Goal: Transaction & Acquisition: Purchase product/service

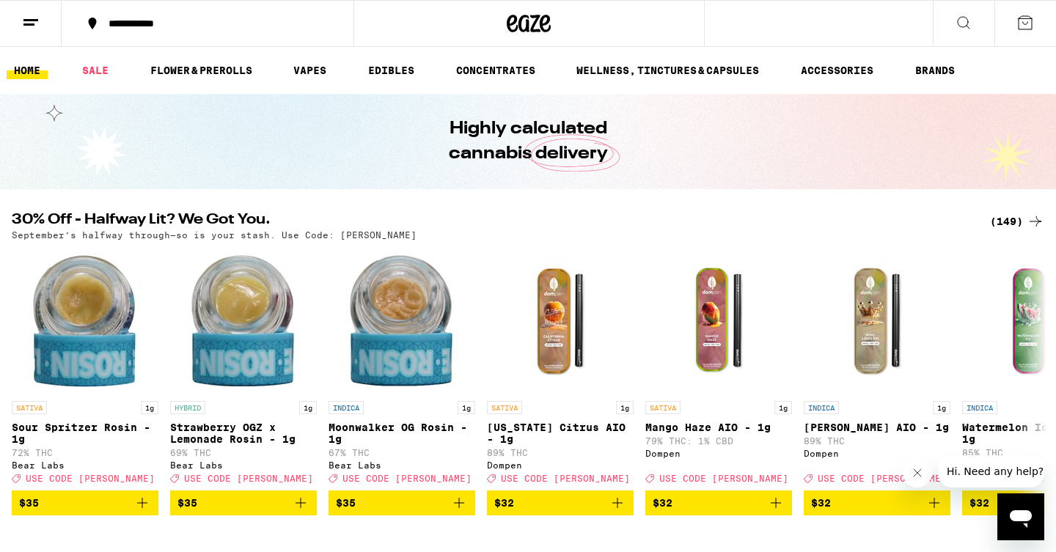
click at [1000, 216] on div "(149)" at bounding box center [1017, 222] width 54 height 18
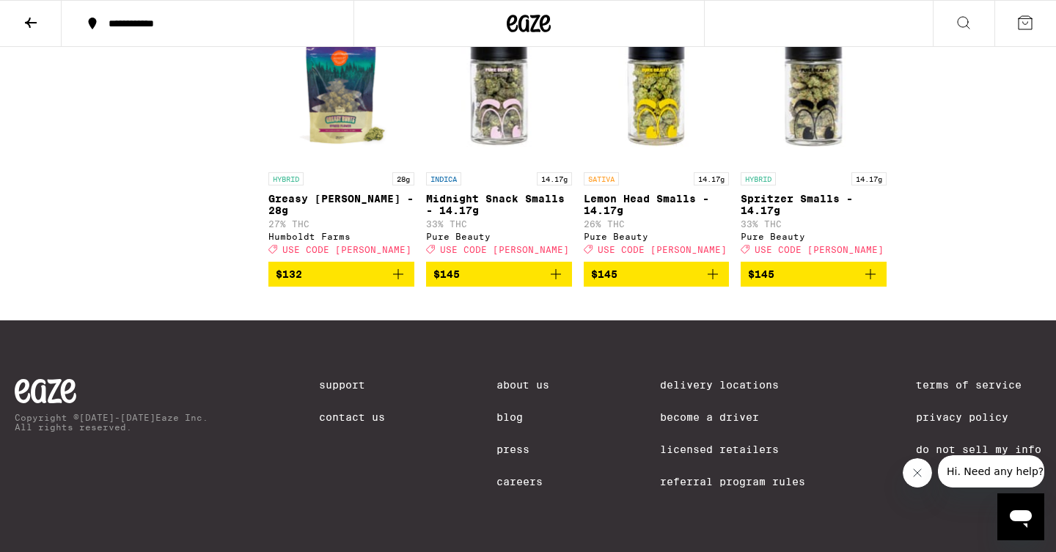
scroll to position [8627, 0]
